Goal: Task Accomplishment & Management: Complete application form

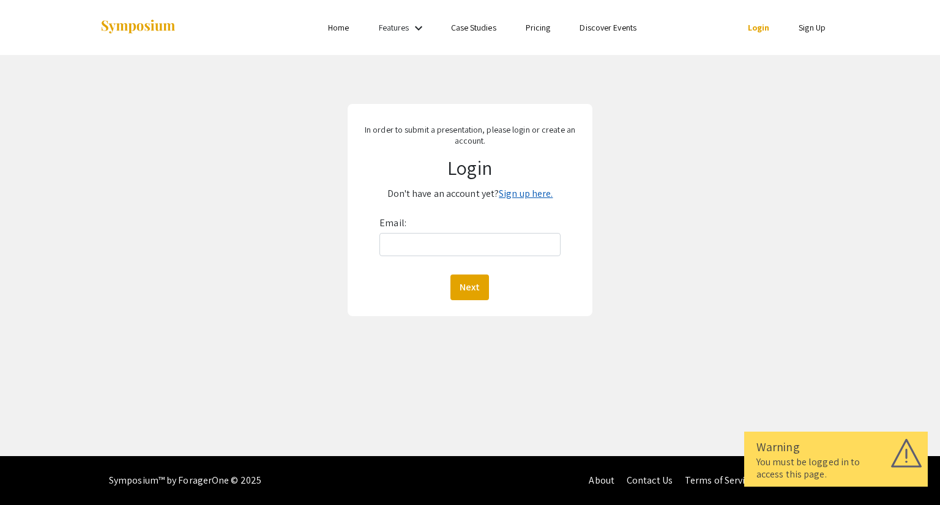
click at [532, 195] on link "Sign up here." at bounding box center [526, 193] width 54 height 13
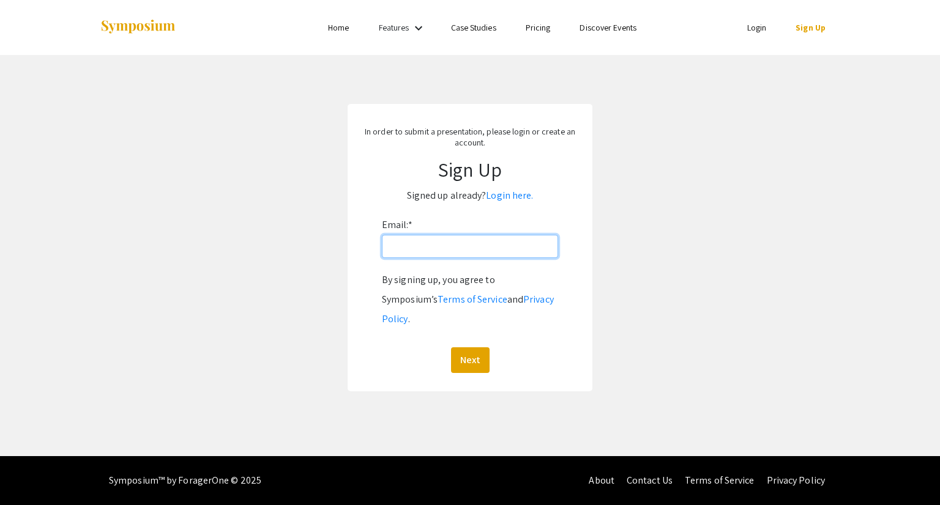
click at [450, 249] on input "Email: *" at bounding box center [470, 246] width 176 height 23
type input "[EMAIL_ADDRESS][DOMAIN_NAME]"
click at [478, 347] on button "Next" at bounding box center [470, 360] width 39 height 26
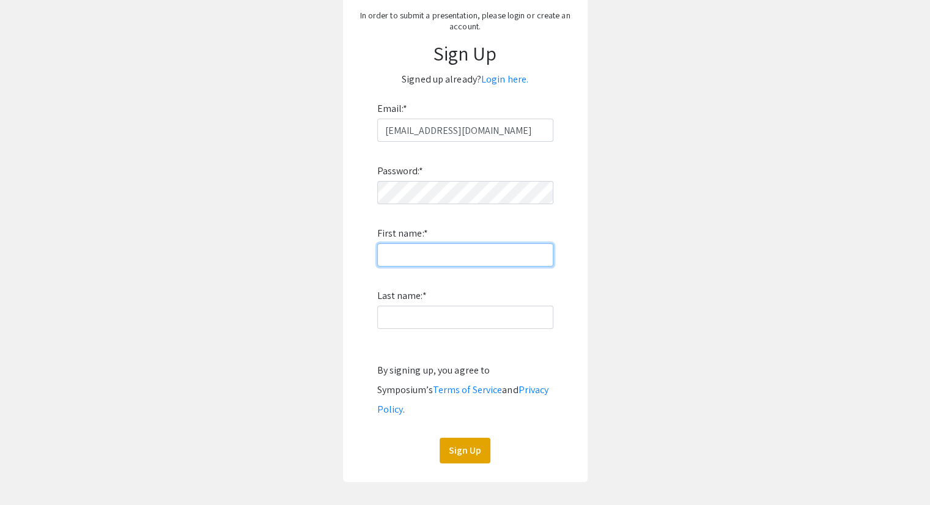
scroll to position [109, 0]
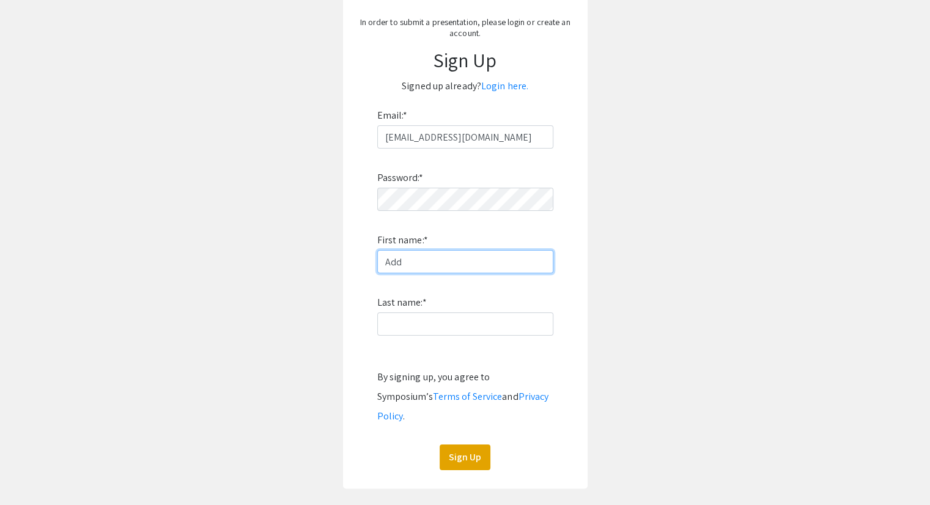
type input "[PERSON_NAME]"
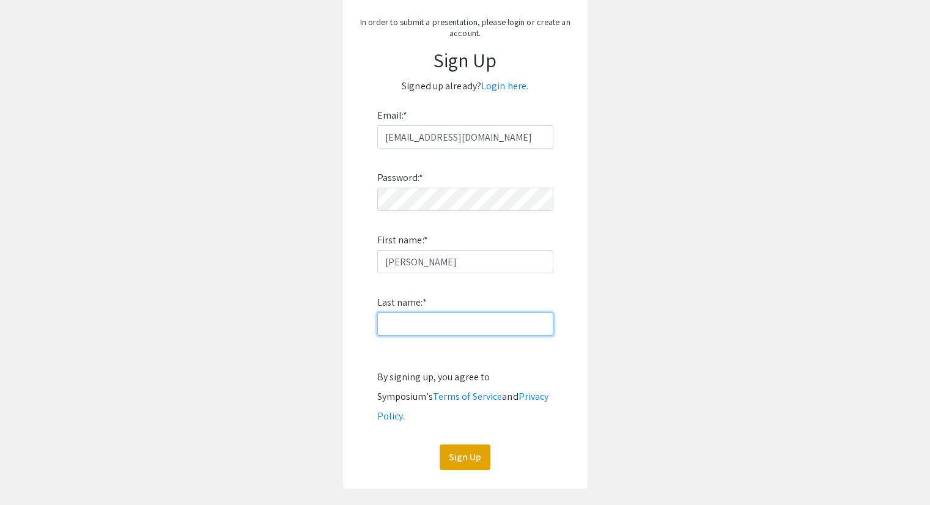
click at [433, 325] on input "Last name: *" at bounding box center [465, 324] width 176 height 23
type input "Cate"
click at [467, 445] on button "Sign Up" at bounding box center [465, 458] width 51 height 26
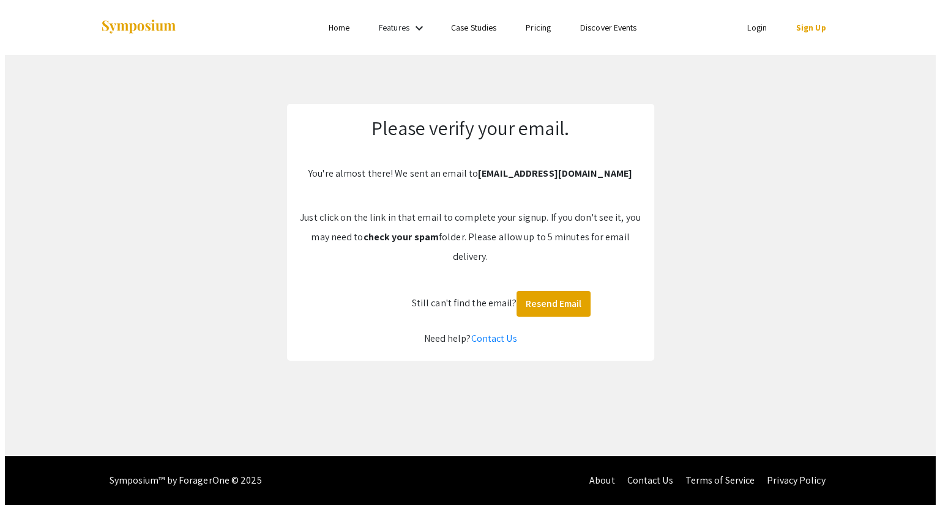
scroll to position [0, 0]
